Goal: Obtain resource: Obtain resource

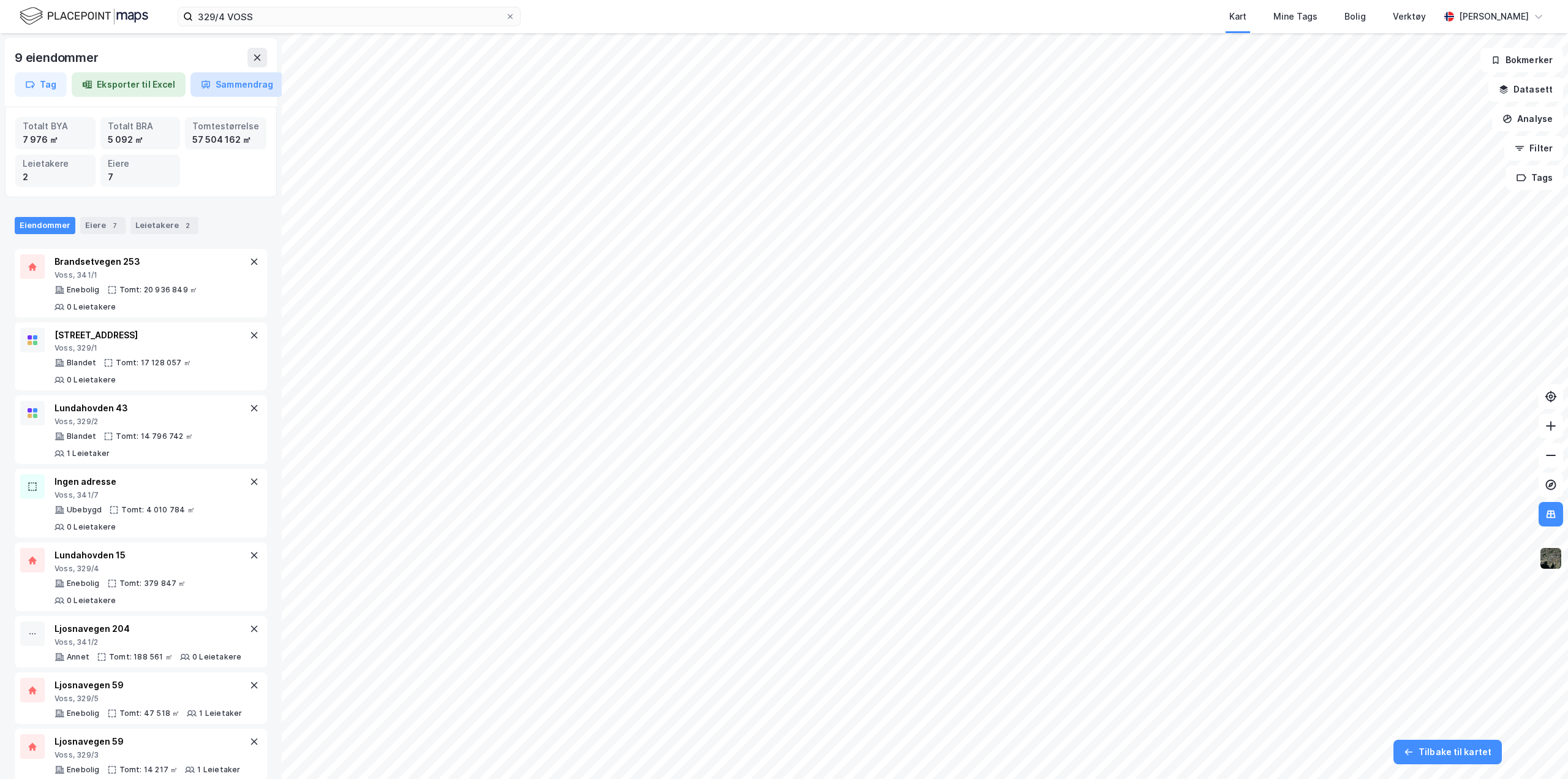
click at [213, 84] on button "Sammendrag" at bounding box center [237, 84] width 93 height 25
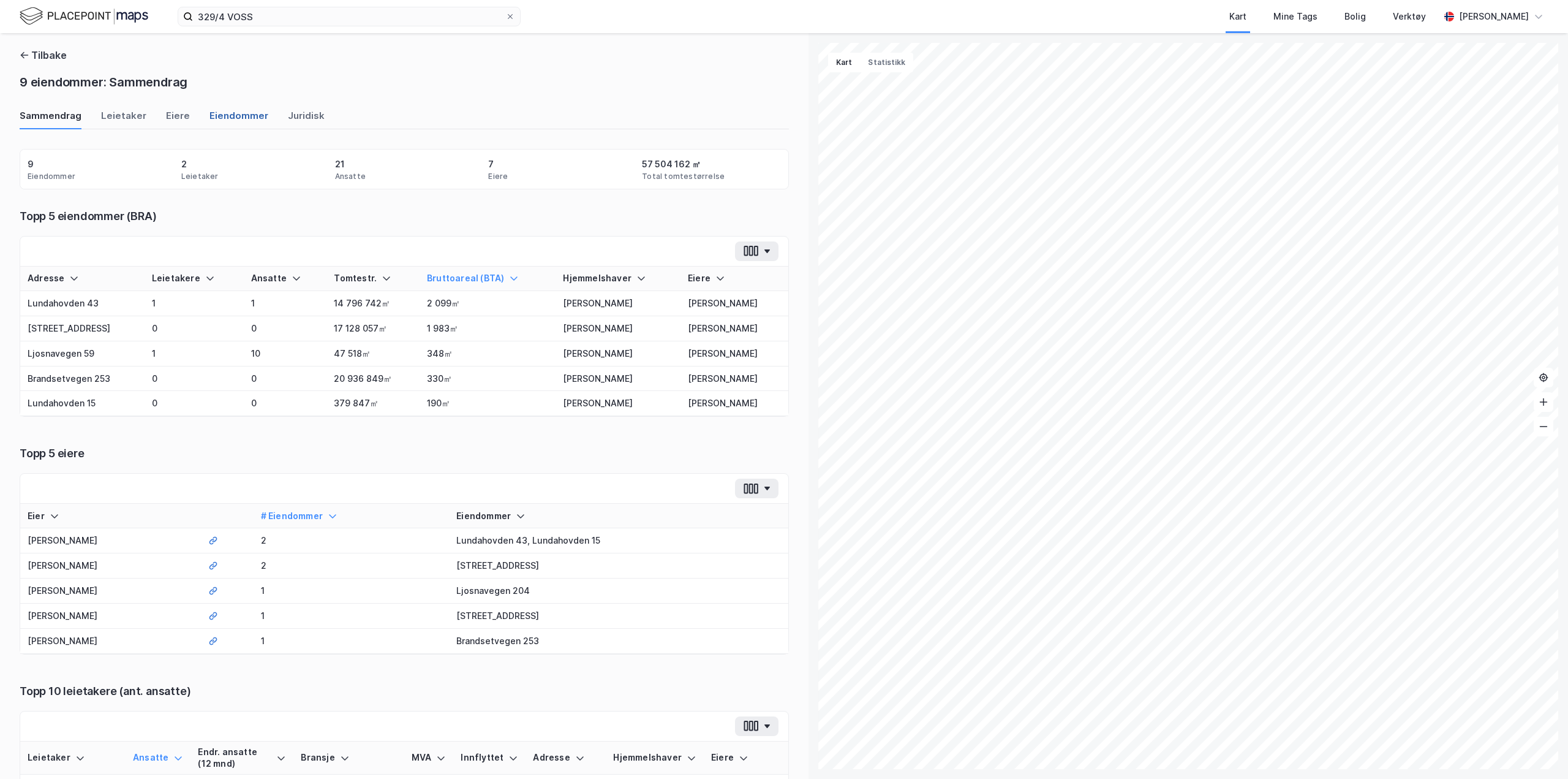
click at [223, 122] on div "Eiendommer" at bounding box center [239, 119] width 59 height 20
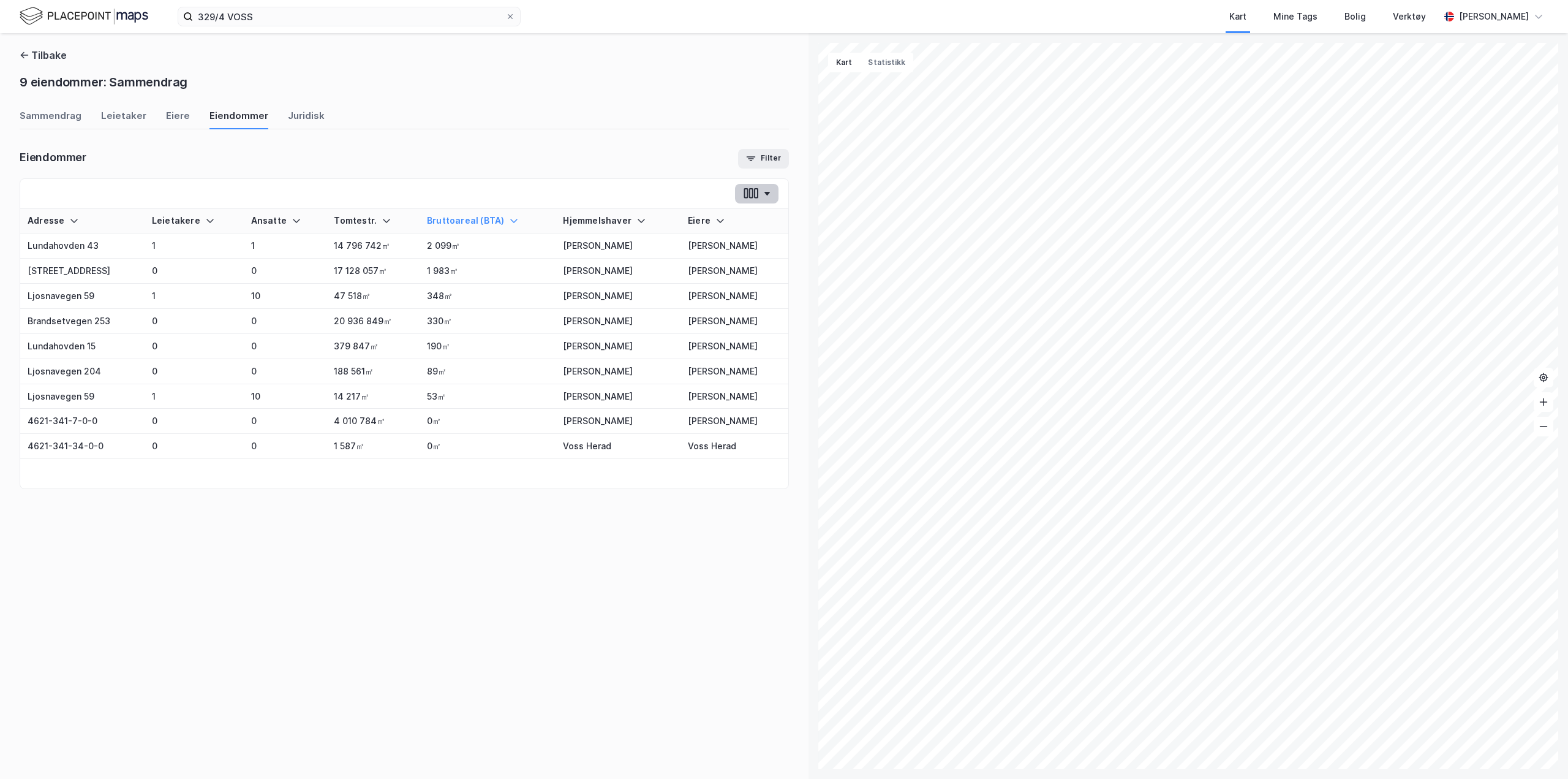
click at [755, 187] on icon "button" at bounding box center [751, 193] width 16 height 13
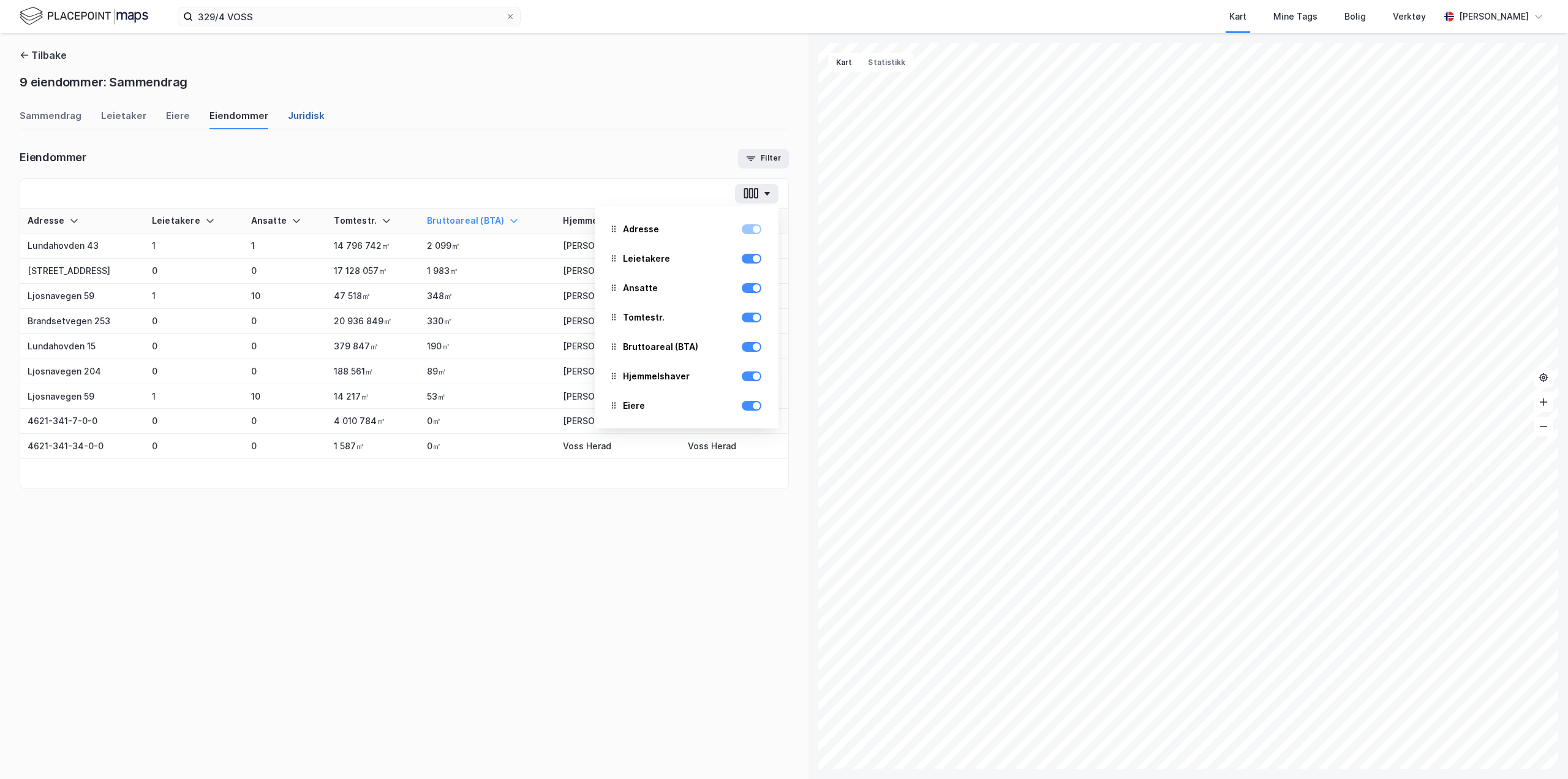
click at [288, 114] on div "Juridisk" at bounding box center [306, 119] width 37 height 20
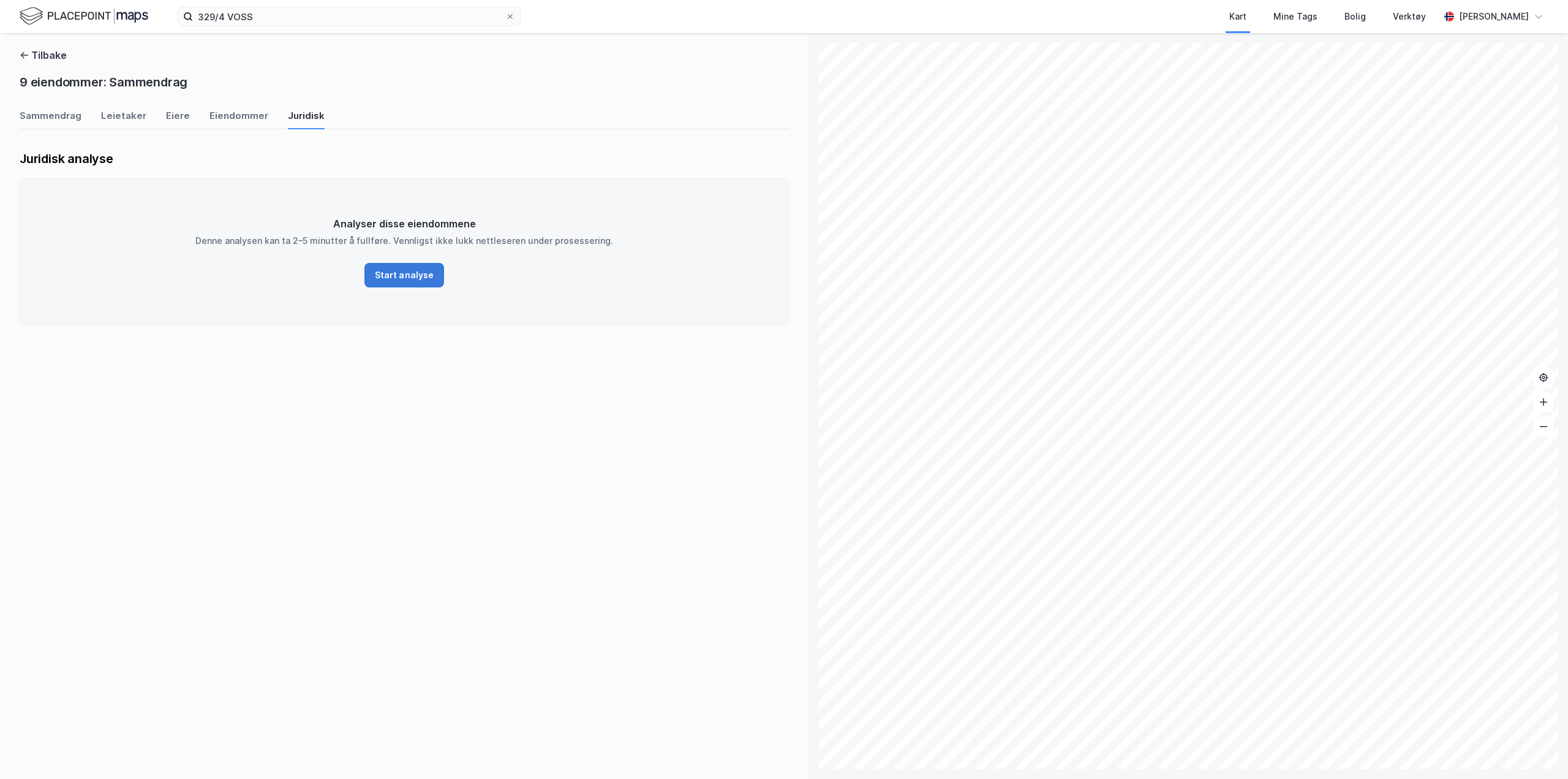
click at [425, 267] on button "Start analyse" at bounding box center [404, 275] width 79 height 25
click at [415, 269] on button "Last ned rapport" at bounding box center [404, 273] width 95 height 20
